Goal: Check status: Check status

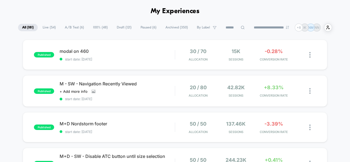
scroll to position [21, 0]
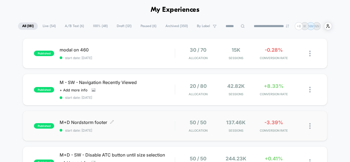
click at [137, 122] on span "M+D Nordstorm footer Click to edit experience details" at bounding box center [117, 121] width 115 height 5
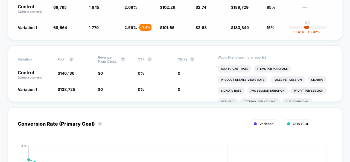
scroll to position [148, 0]
